Goal: Navigation & Orientation: Find specific page/section

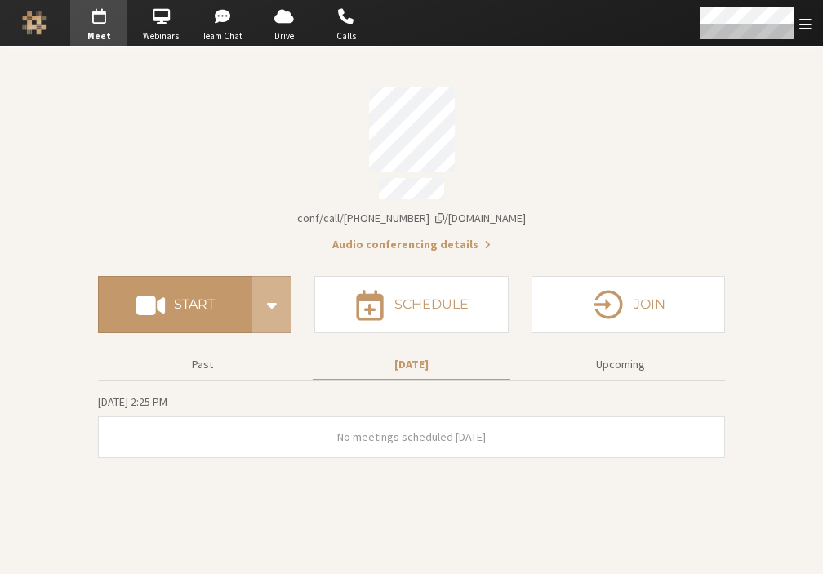
click at [738, 97] on section "Meeting link iotum.callbridge.rocks/conf/call/6850878 Audio conferencing detail…" at bounding box center [411, 310] width 823 height 527
